Goal: Find specific page/section: Find specific page/section

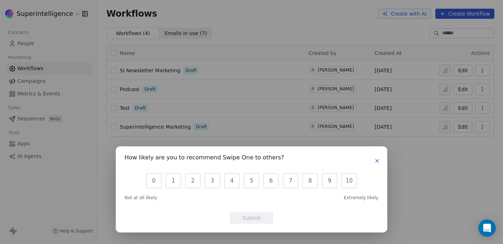
click at [375, 161] on icon "button" at bounding box center [377, 161] width 6 height 6
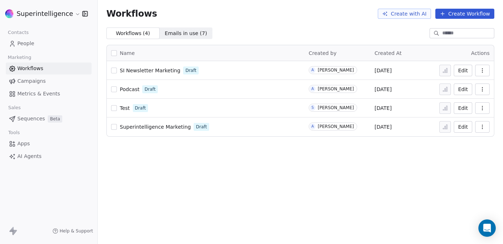
click at [164, 71] on span "SI Newsletter Marketing" at bounding box center [150, 71] width 60 height 6
click at [128, 109] on span "Test" at bounding box center [125, 108] width 10 height 6
